Goal: Task Accomplishment & Management: Complete application form

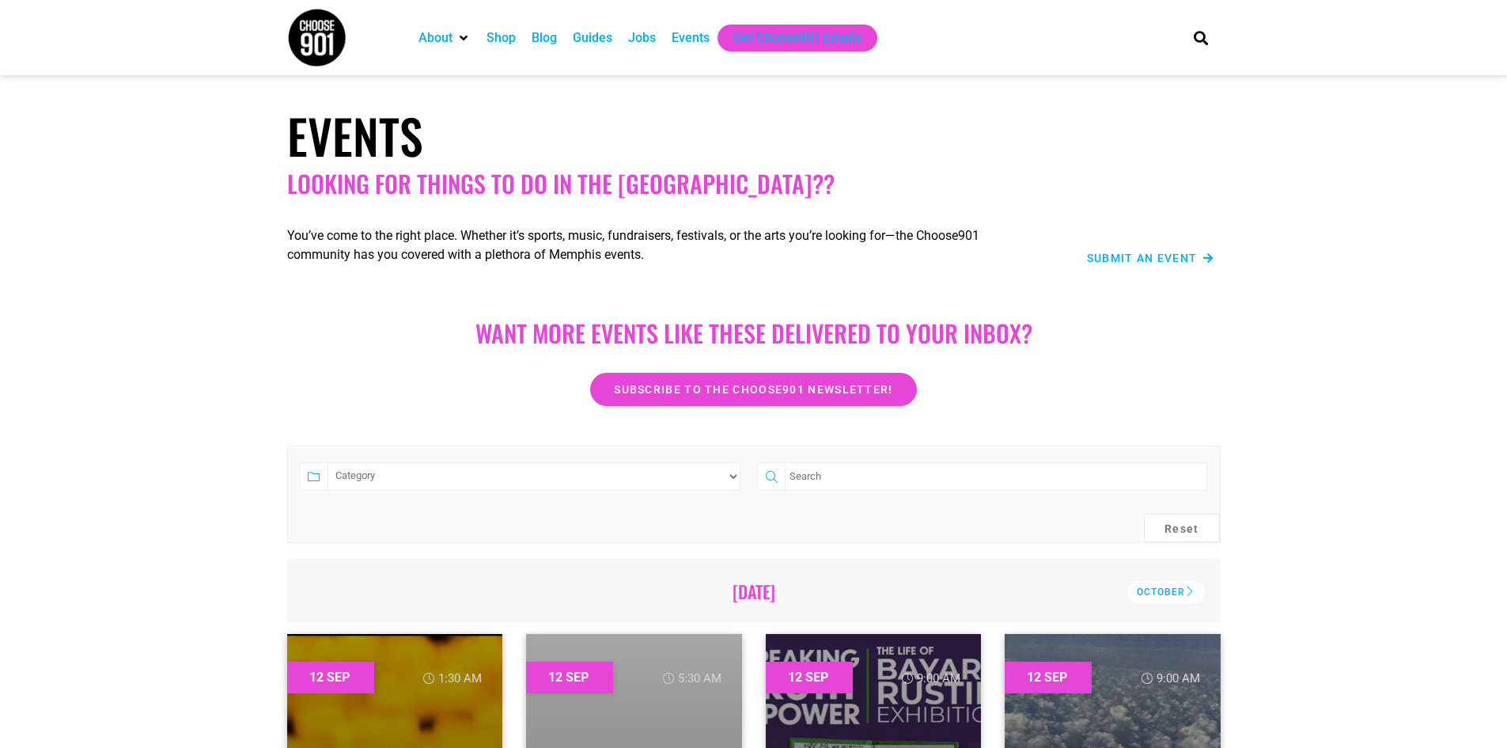
click at [648, 40] on div "Jobs" at bounding box center [642, 37] width 28 height 19
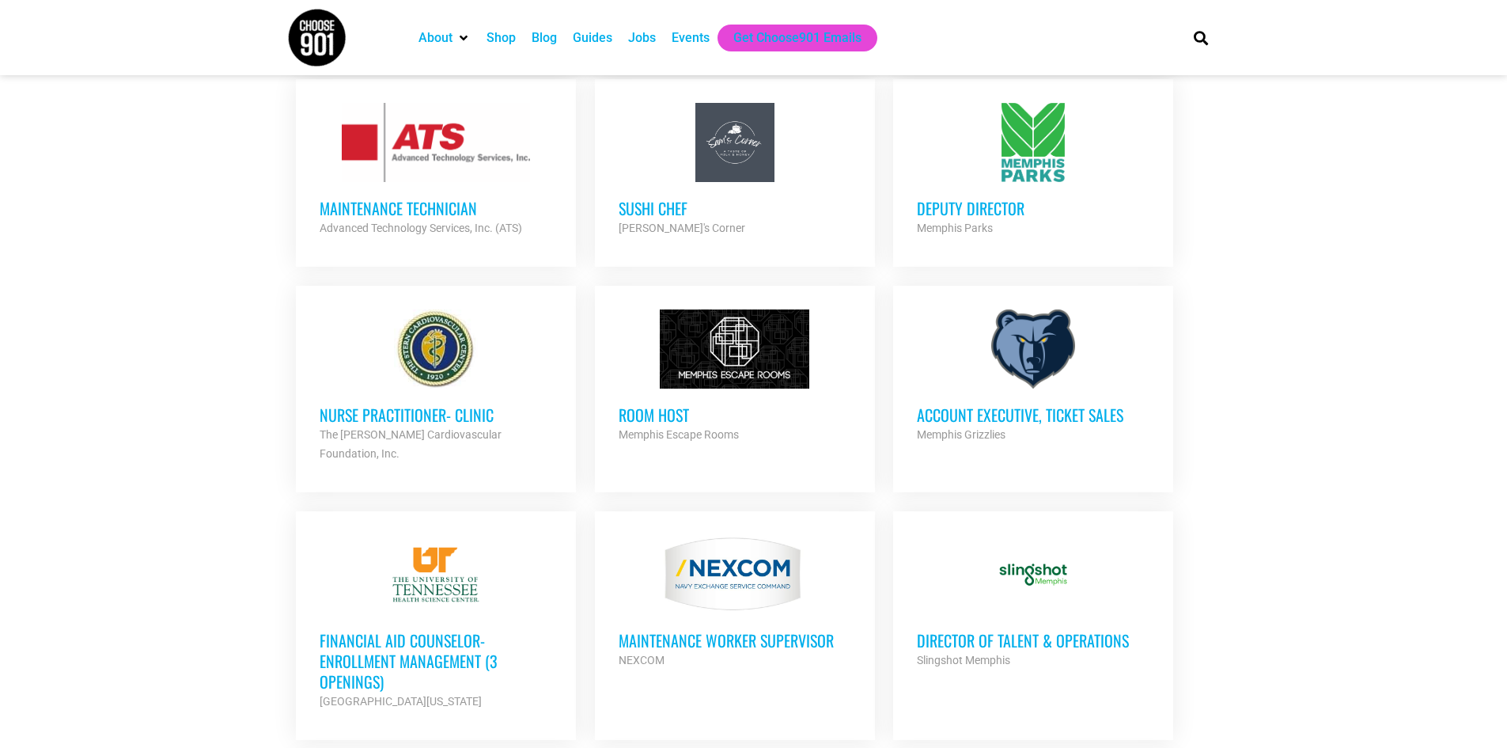
scroll to position [1187, 0]
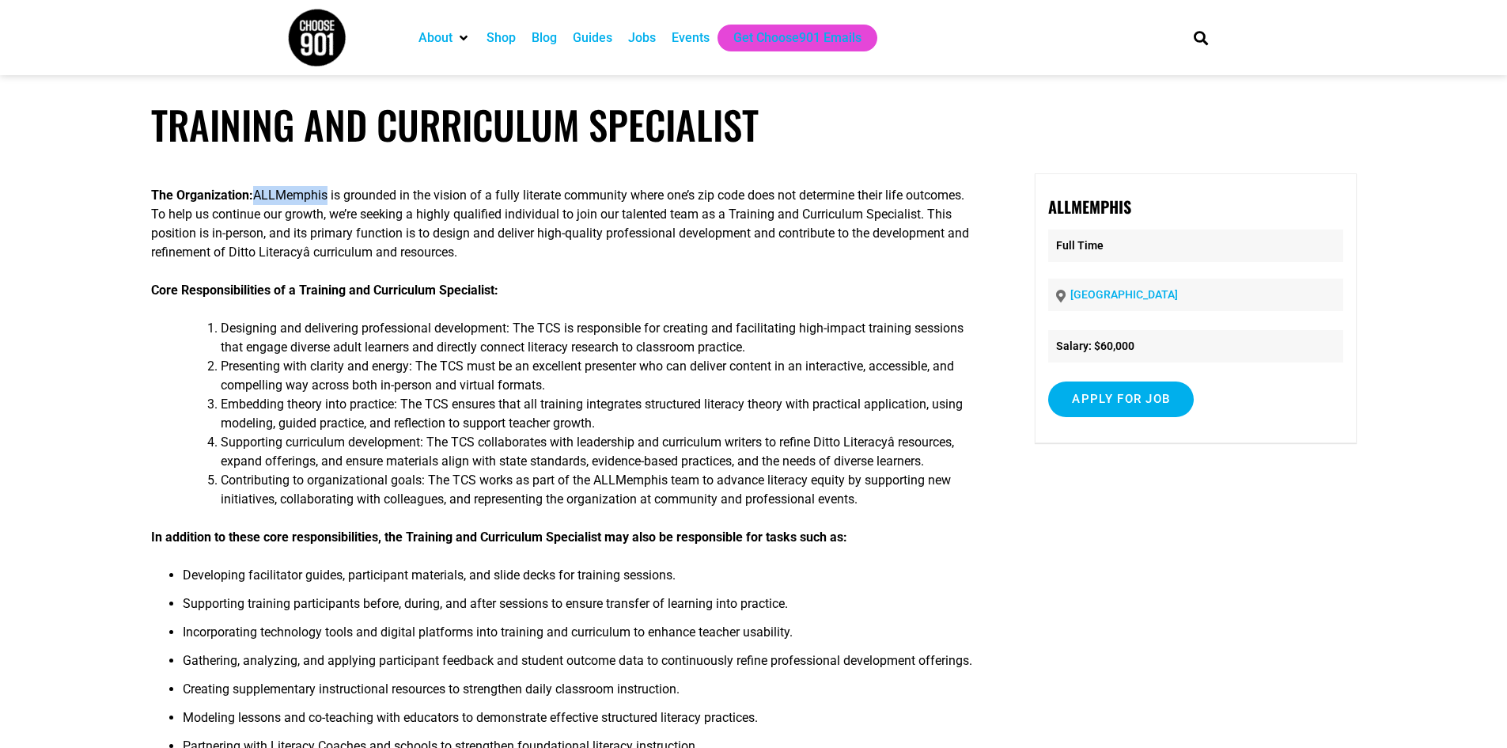
drag, startPoint x: 259, startPoint y: 194, endPoint x: 333, endPoint y: 199, distance: 74.5
click at [333, 199] on p "The Organization: ALLMemphis is grounded in the vision of a fully literate comm…" at bounding box center [563, 224] width 824 height 76
copy p "ALLMemphis"
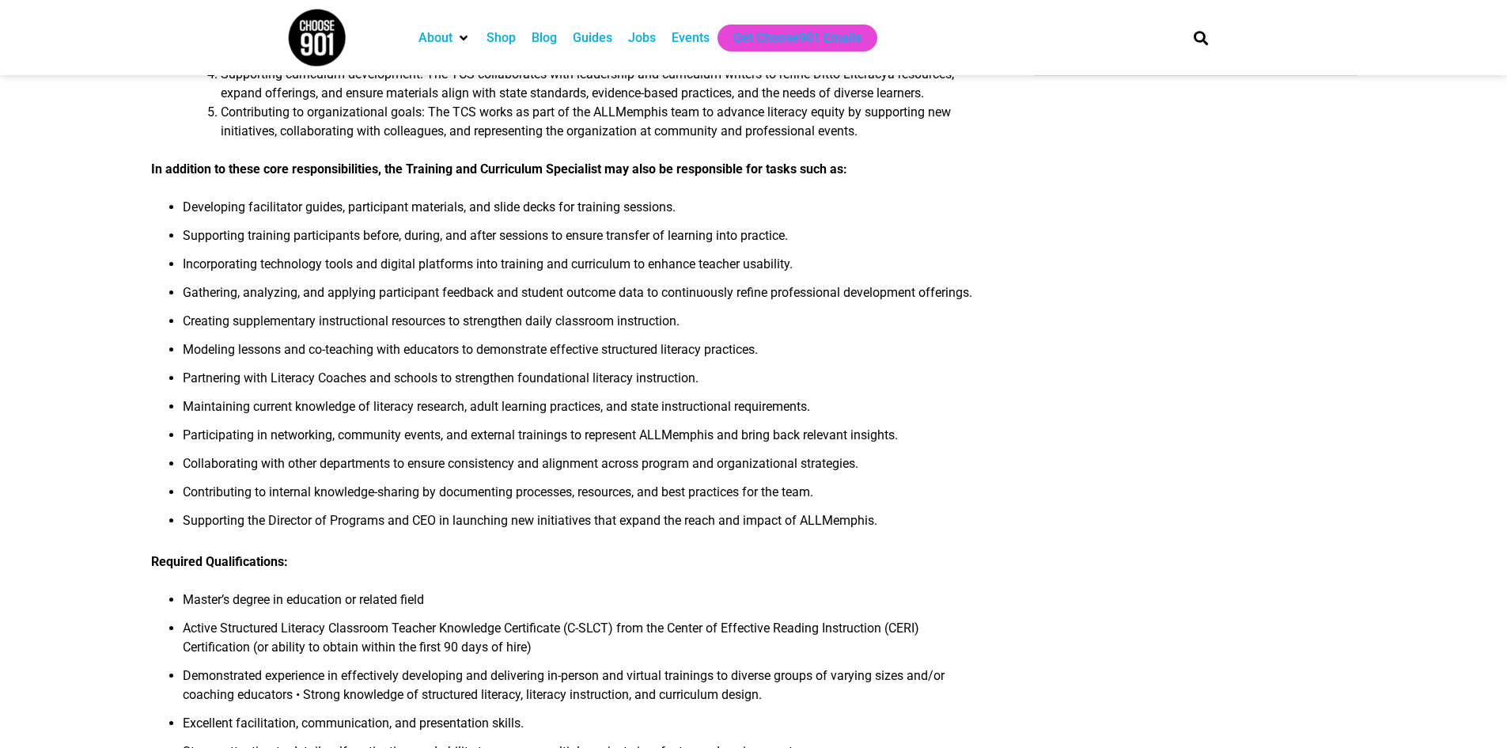
scroll to position [396, 0]
